Goal: Information Seeking & Learning: Learn about a topic

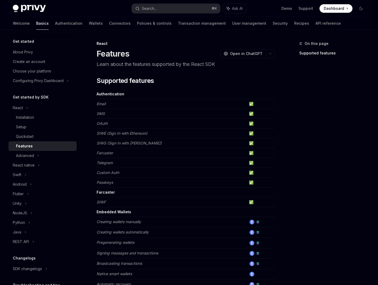
scroll to position [280, 0]
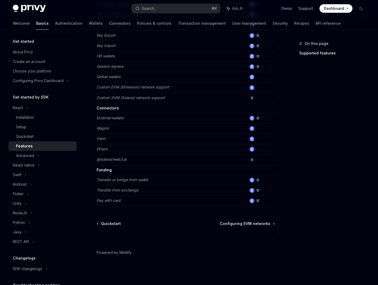
click at [39, 6] on img at bounding box center [29, 8] width 33 height 7
type textarea "*"
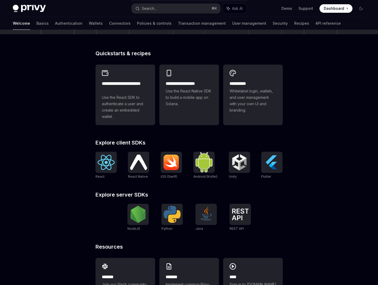
scroll to position [114, 0]
click at [103, 163] on img at bounding box center [106, 162] width 17 height 15
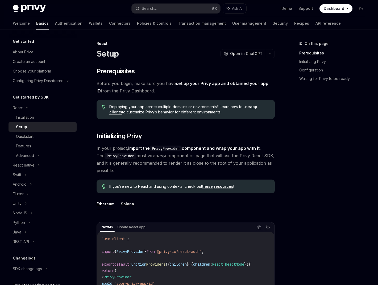
click at [37, 8] on img at bounding box center [29, 8] width 33 height 7
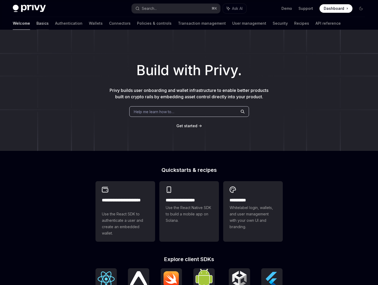
click at [36, 21] on link "Basics" at bounding box center [42, 23] width 12 height 13
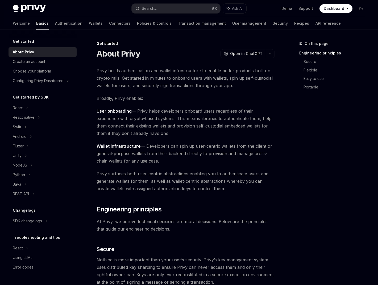
click at [24, 11] on img at bounding box center [29, 8] width 33 height 7
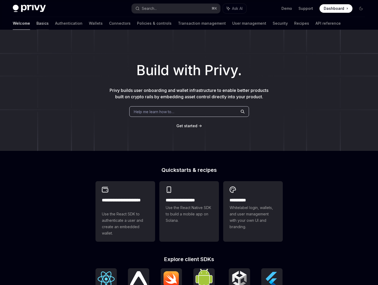
click at [36, 23] on link "Basics" at bounding box center [42, 23] width 12 height 13
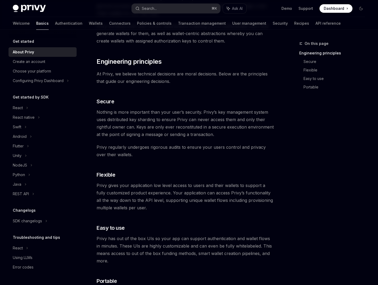
scroll to position [160, 0]
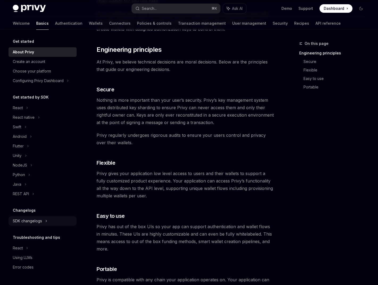
click at [59, 113] on div "SDK changelogs" at bounding box center [43, 108] width 68 height 10
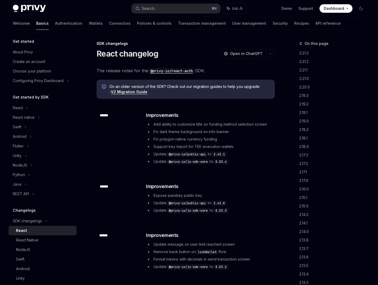
click at [51, 228] on div "React" at bounding box center [44, 231] width 57 height 6
click at [18, 234] on link "React" at bounding box center [43, 231] width 68 height 10
click at [23, 111] on div "SDK changelogs" at bounding box center [18, 108] width 10 height 6
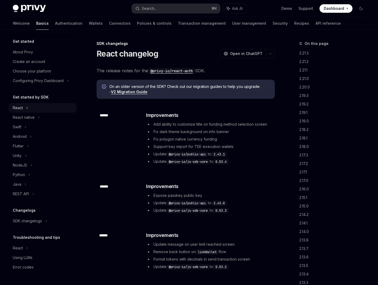
click at [27, 106] on icon at bounding box center [27, 108] width 2 height 6
type textarea "*"
